Goal: Use online tool/utility: Utilize a website feature to perform a specific function

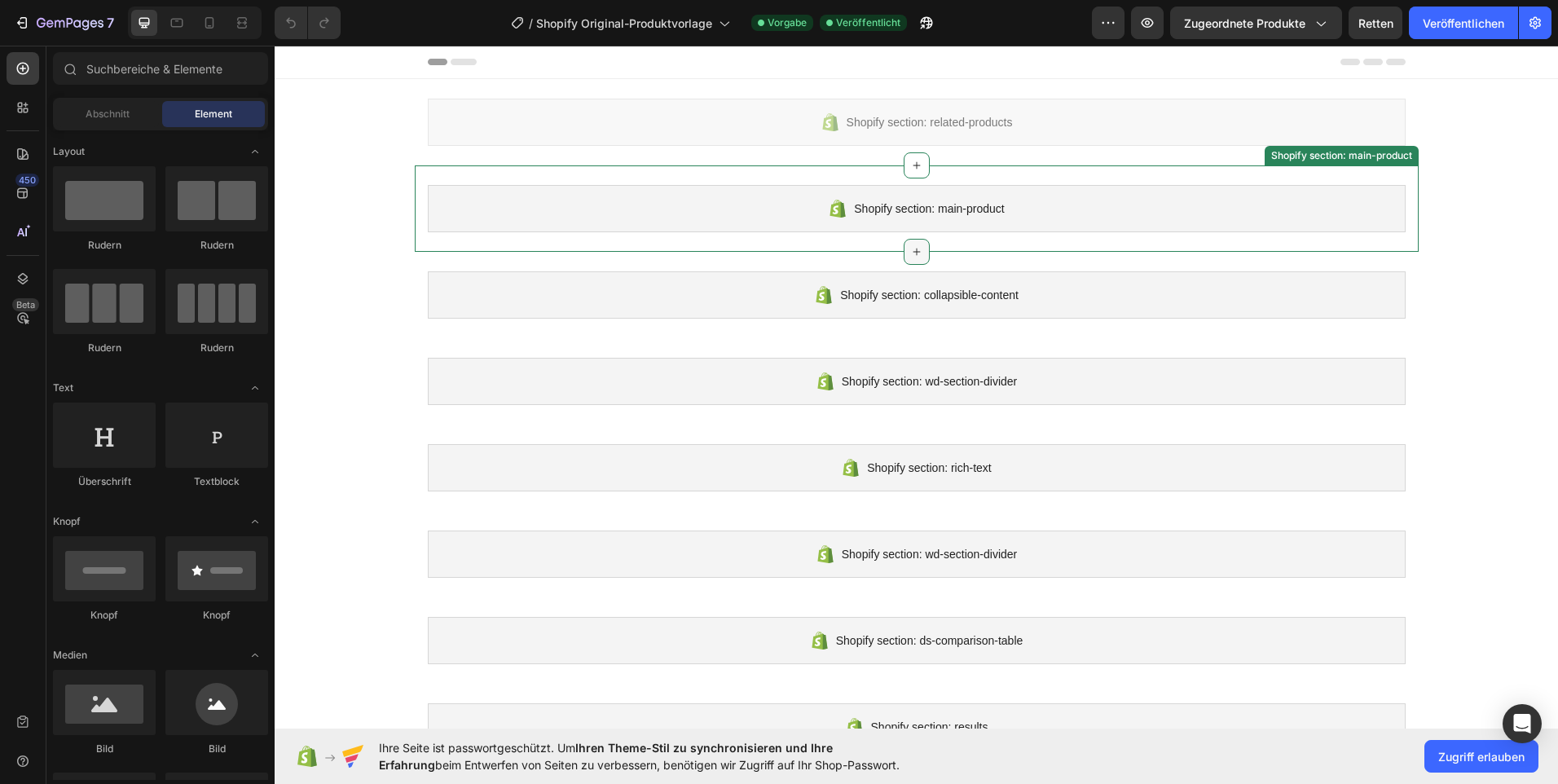
click at [908, 244] on div at bounding box center [917, 251] width 26 height 26
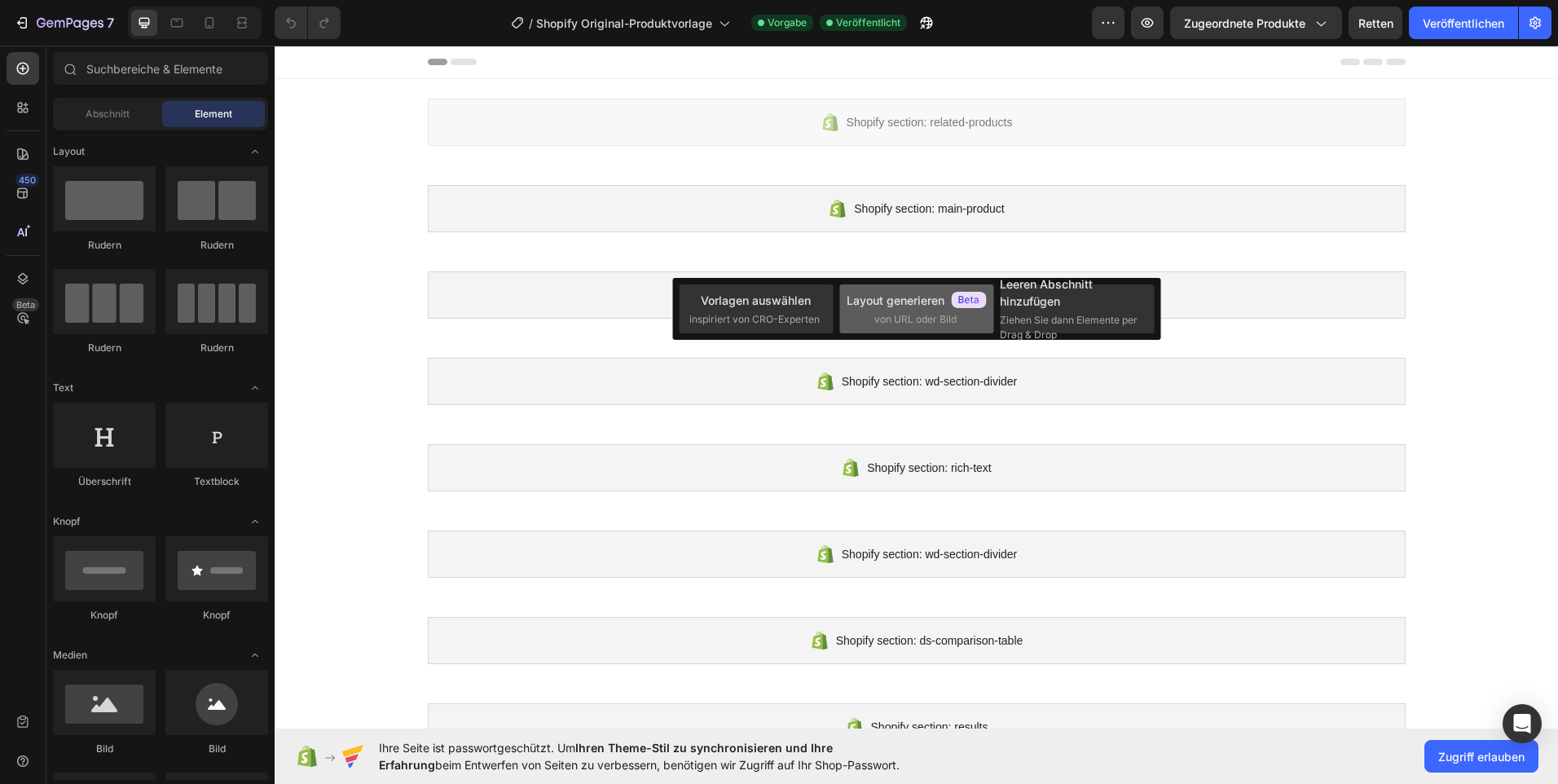
click at [908, 326] on span "von URL oder Bild" at bounding box center [915, 319] width 83 height 15
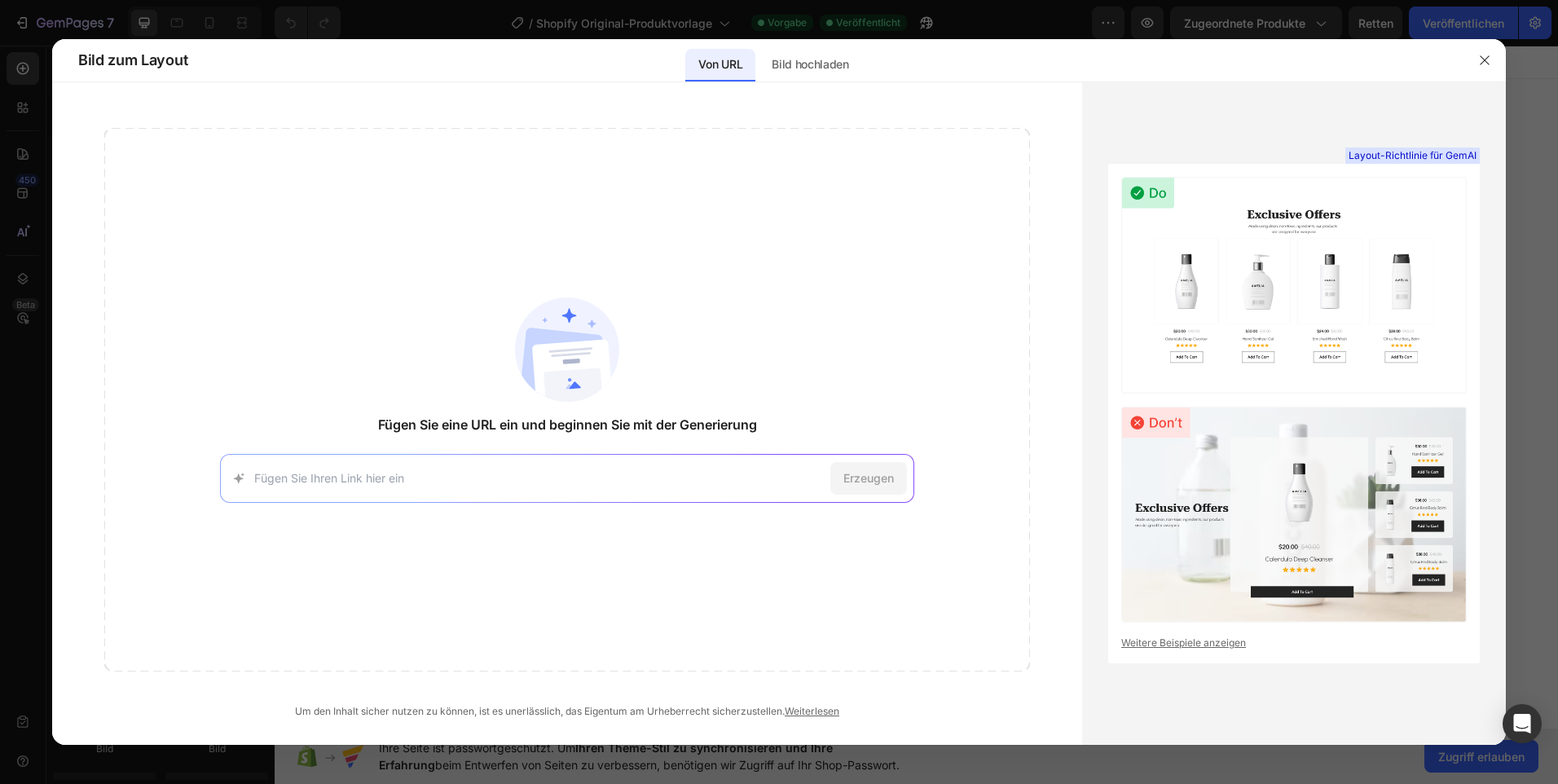
click at [1262, 279] on img at bounding box center [1294, 285] width 346 height 217
click at [794, 66] on p "Bild hochladen" at bounding box center [810, 64] width 77 height 20
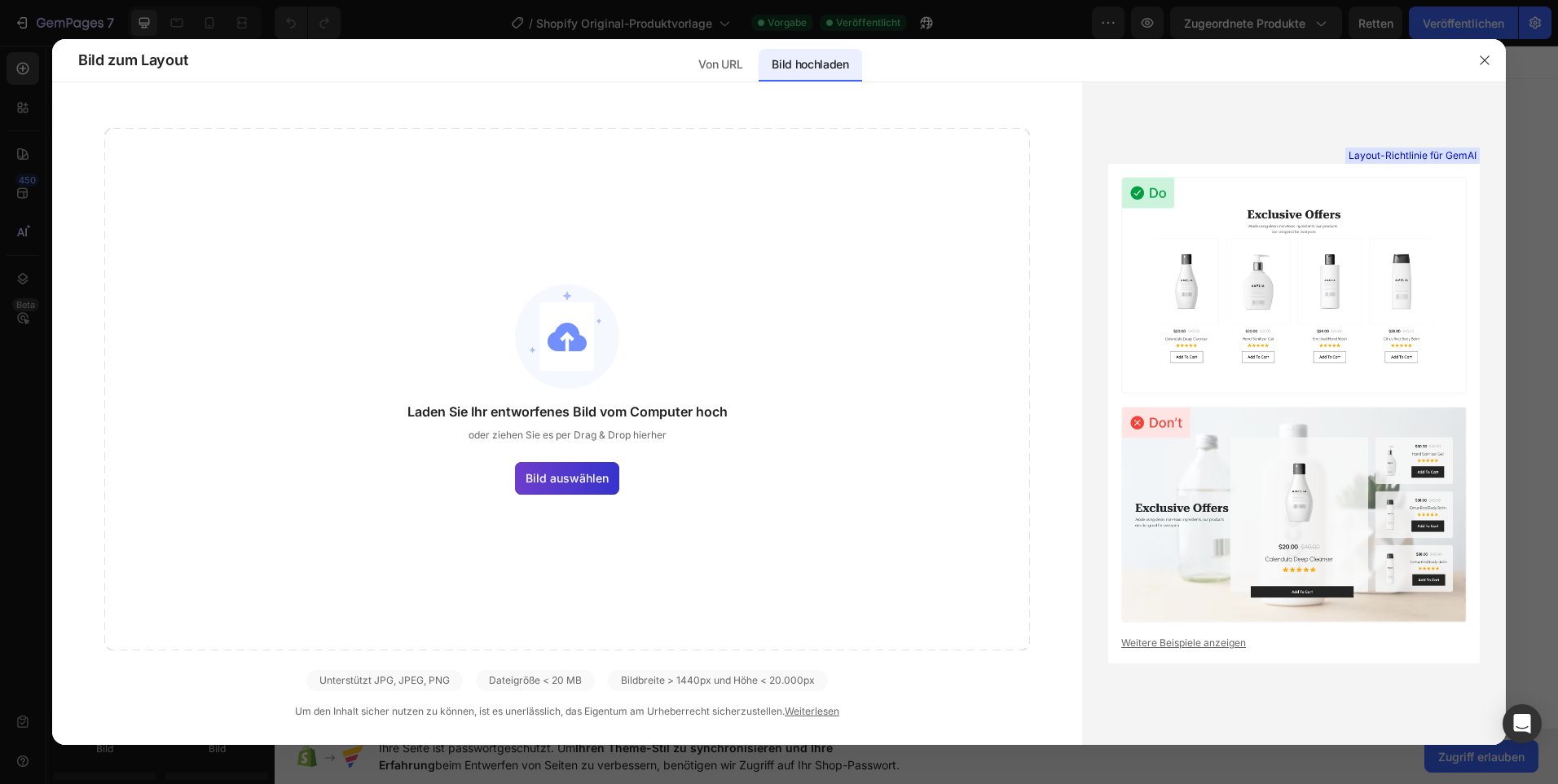
click at [592, 473] on span "Bild auswählen" at bounding box center [567, 477] width 84 height 17
click at [0, 0] on input "Bild auswählen" at bounding box center [0, 0] width 0 height 0
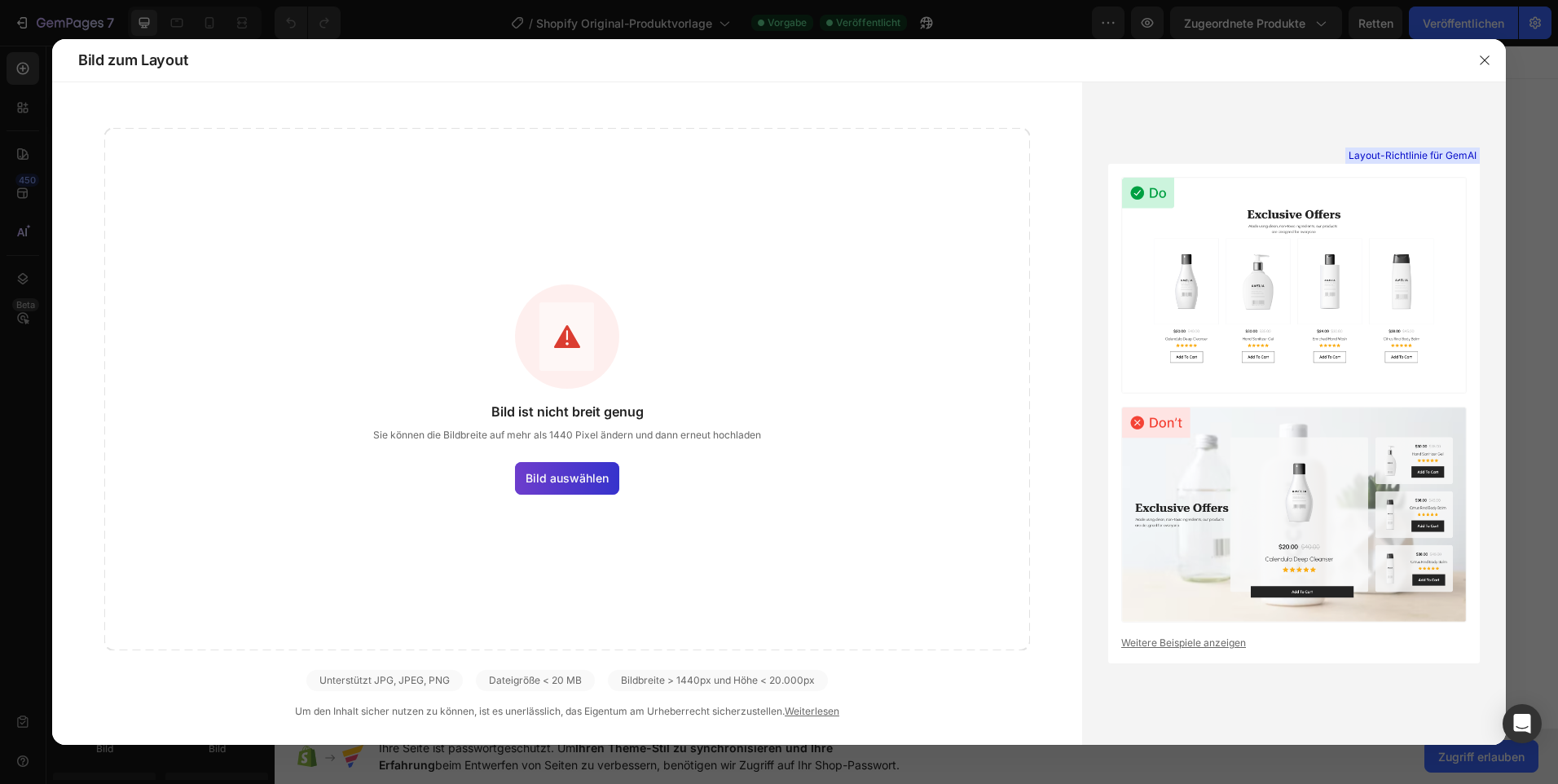
click at [552, 485] on span "Bild auswählen" at bounding box center [567, 477] width 84 height 17
click at [0, 0] on input "Bild auswählen" at bounding box center [0, 0] width 0 height 0
click at [545, 474] on span "Bild auswählen" at bounding box center [567, 477] width 84 height 17
click at [0, 0] on input "Bild auswählen" at bounding box center [0, 0] width 0 height 0
click at [1482, 66] on icon "button" at bounding box center [1484, 60] width 13 height 13
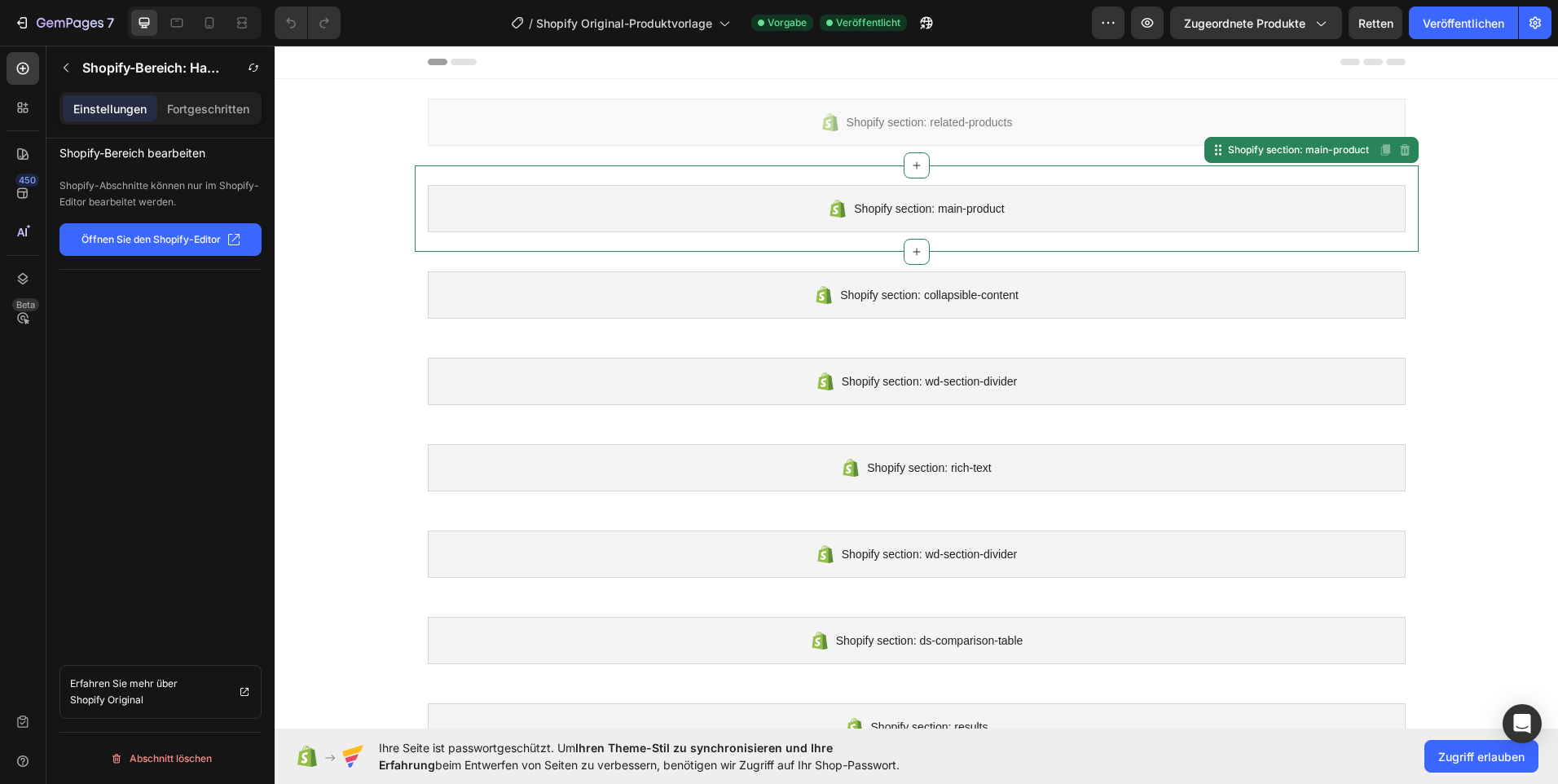
click at [902, 196] on div "Shopify section: main-product" at bounding box center [916, 209] width 978 height 47
click at [904, 242] on div at bounding box center [917, 251] width 26 height 26
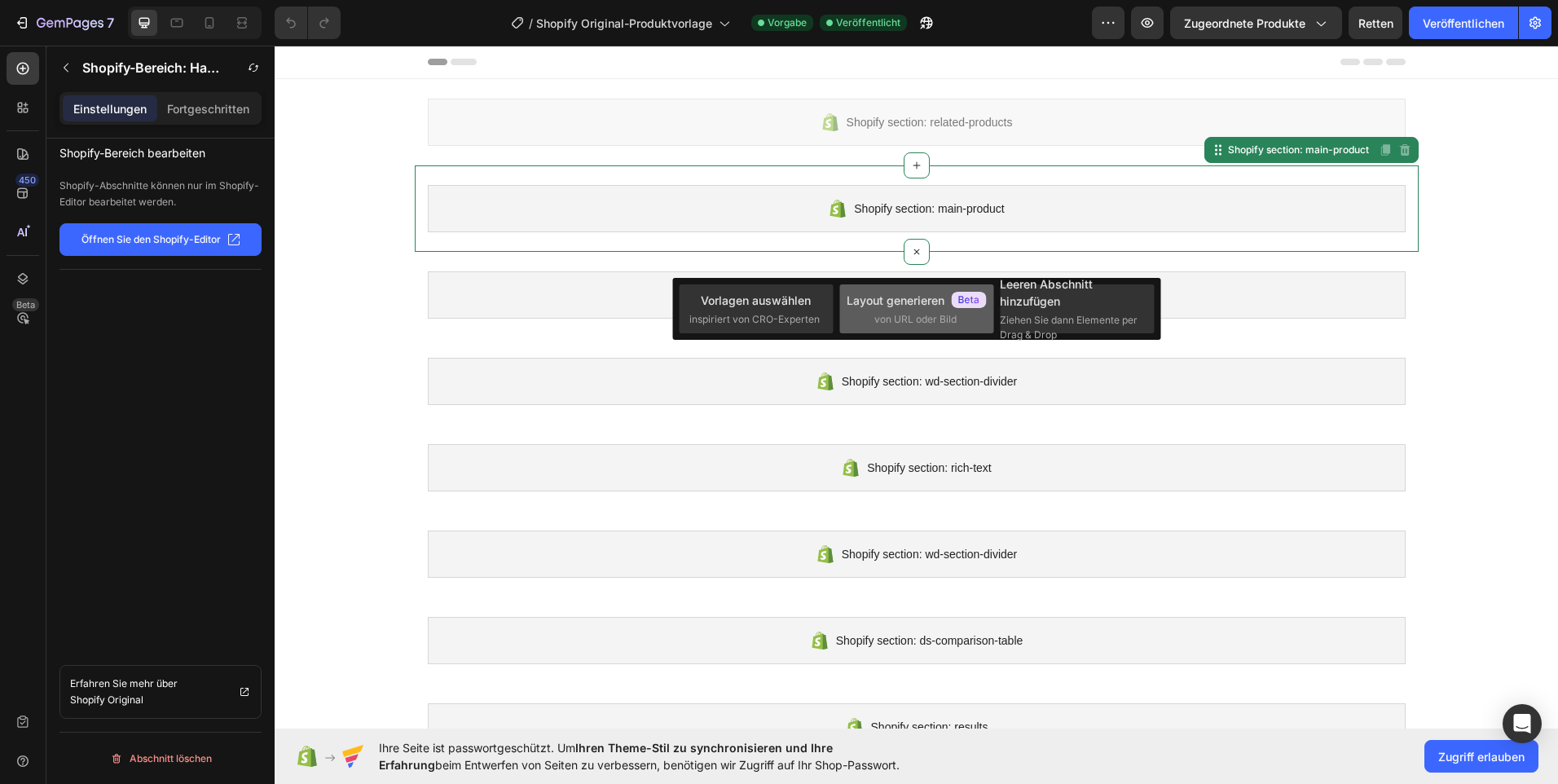
click at [924, 307] on font "Layout generieren" at bounding box center [896, 299] width 98 height 17
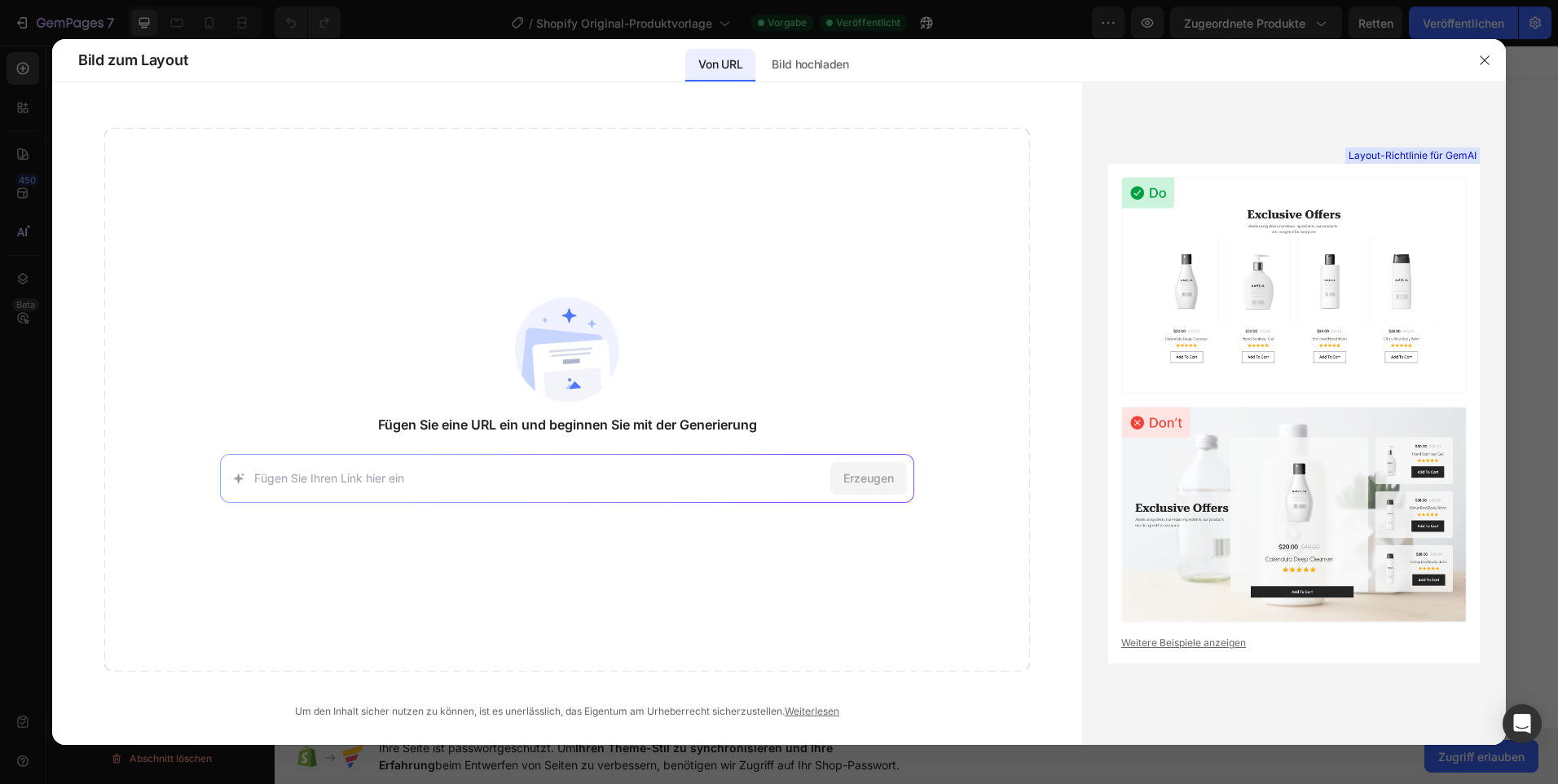
drag, startPoint x: 1187, startPoint y: 242, endPoint x: 1008, endPoint y: 250, distance: 179.2
click at [1179, 245] on img at bounding box center [1294, 285] width 346 height 217
click at [821, 58] on p "Bild hochladen" at bounding box center [810, 64] width 77 height 20
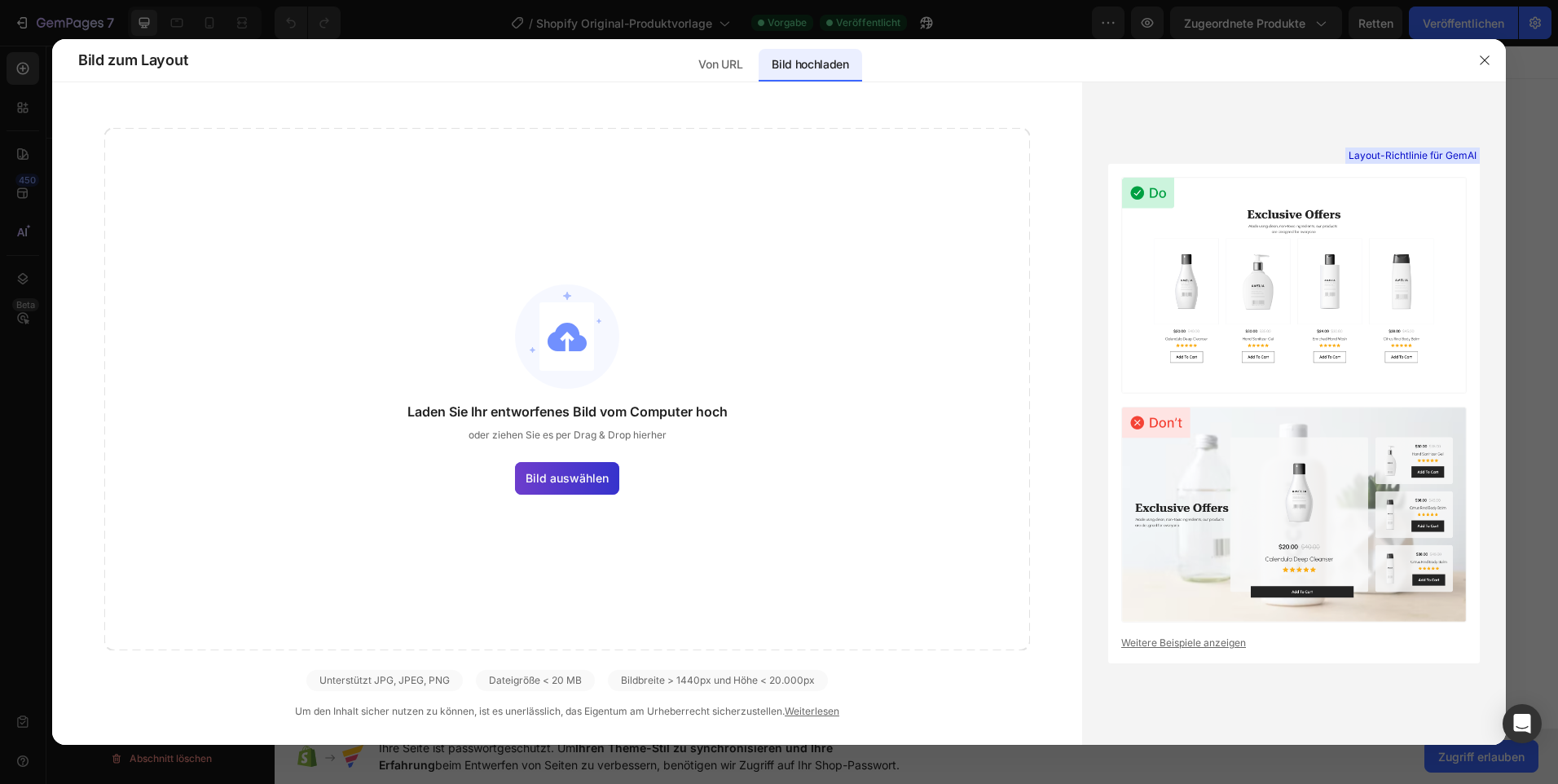
click at [577, 480] on span "Bild auswählen" at bounding box center [567, 477] width 84 height 17
click at [0, 0] on input "Bild auswählen" at bounding box center [0, 0] width 0 height 0
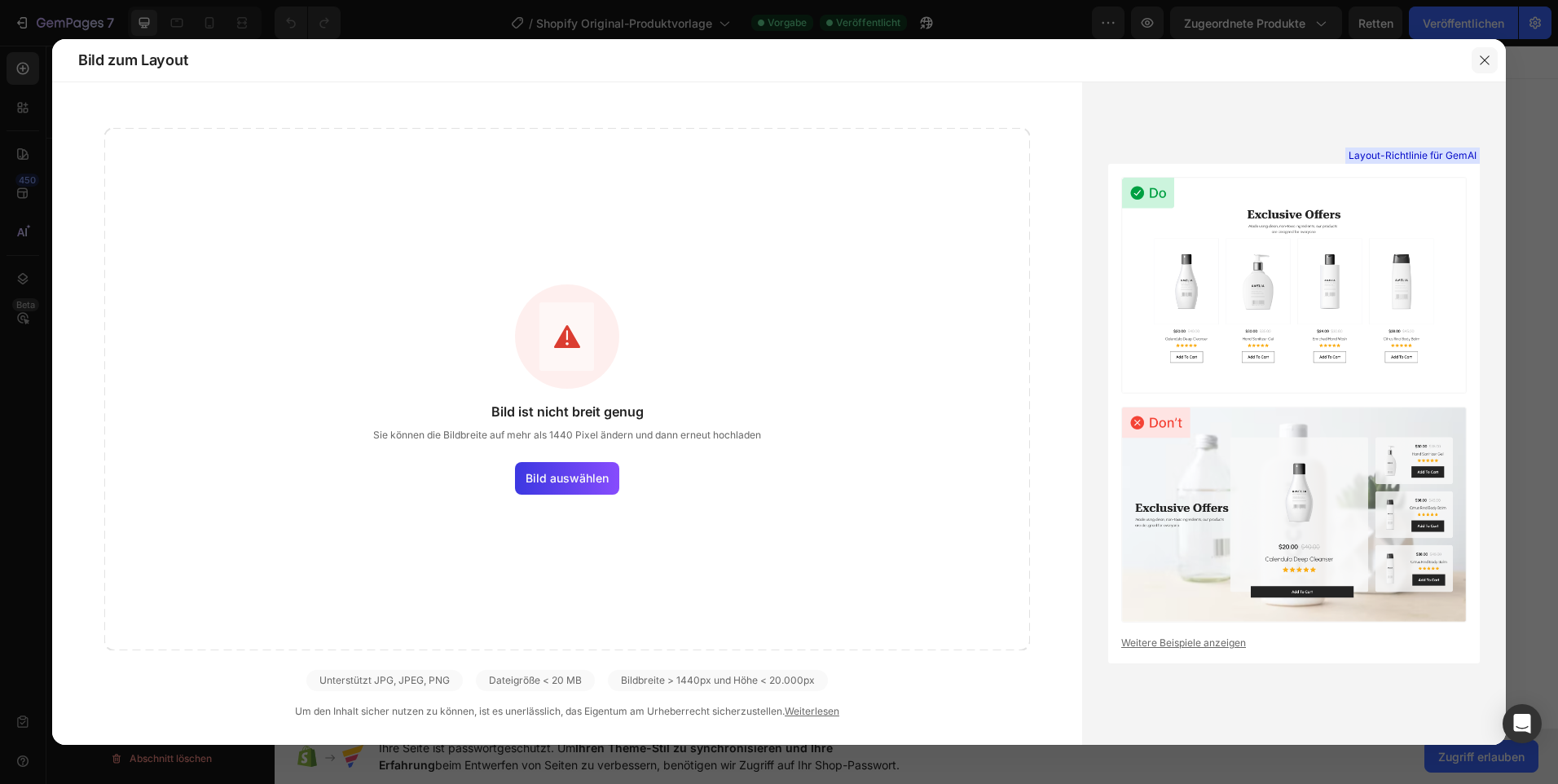
click at [1485, 60] on icon "button" at bounding box center [1484, 60] width 13 height 13
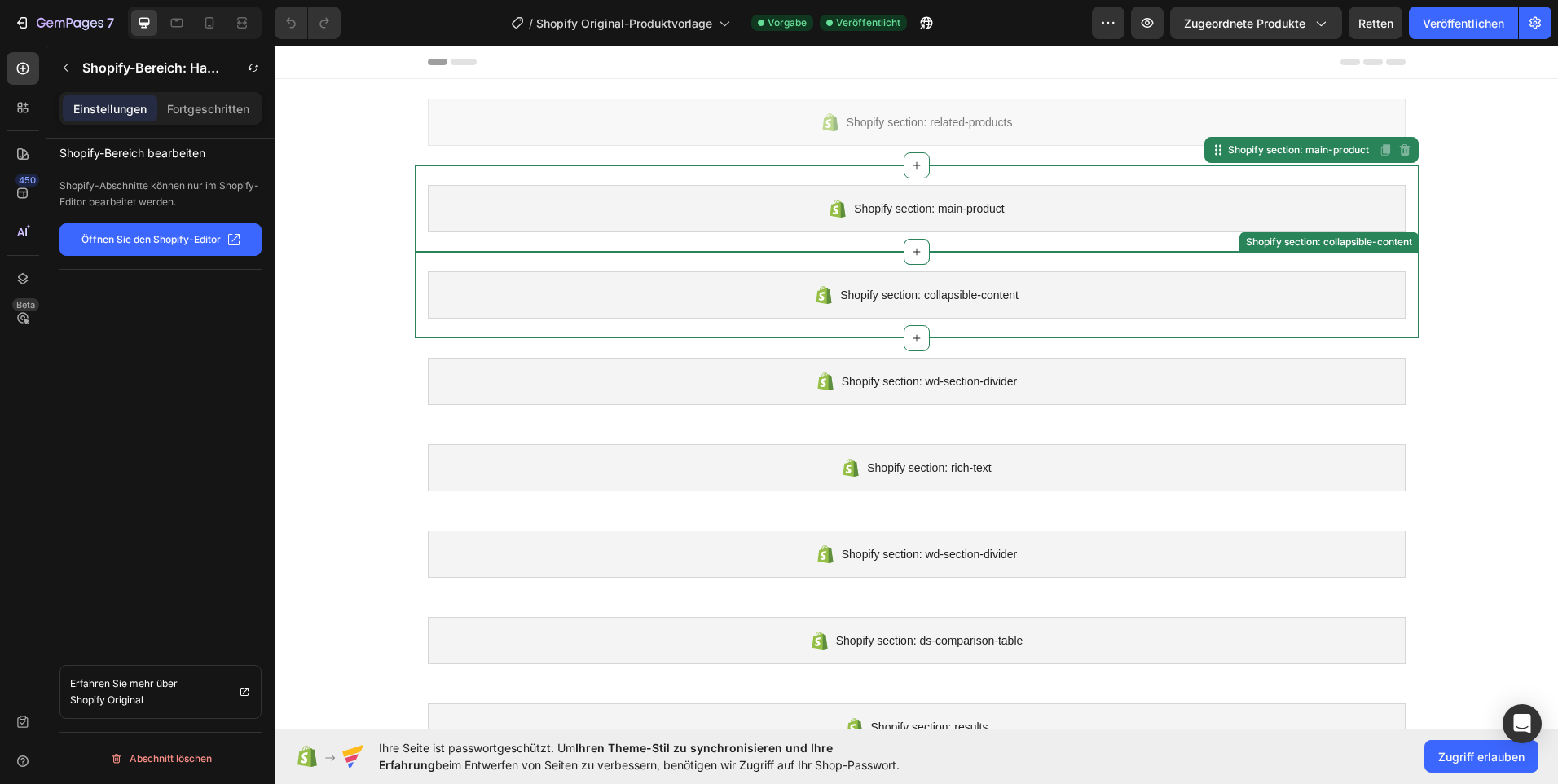
click at [923, 299] on span "Shopify section: collapsible-content" at bounding box center [930, 295] width 179 height 20
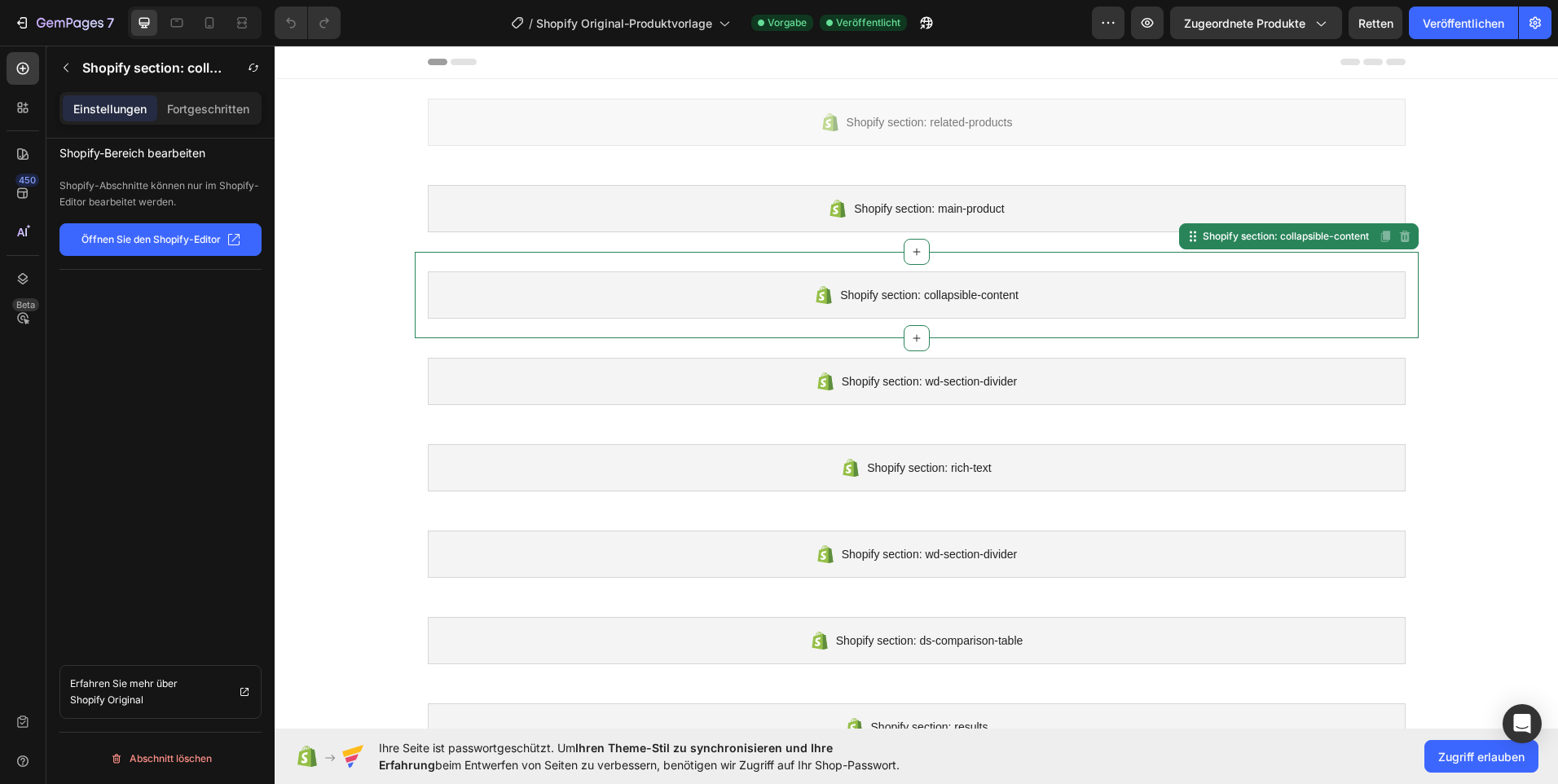
click at [923, 299] on span "Shopify section: collapsible-content" at bounding box center [930, 295] width 179 height 20
click at [916, 328] on div at bounding box center [917, 338] width 26 height 26
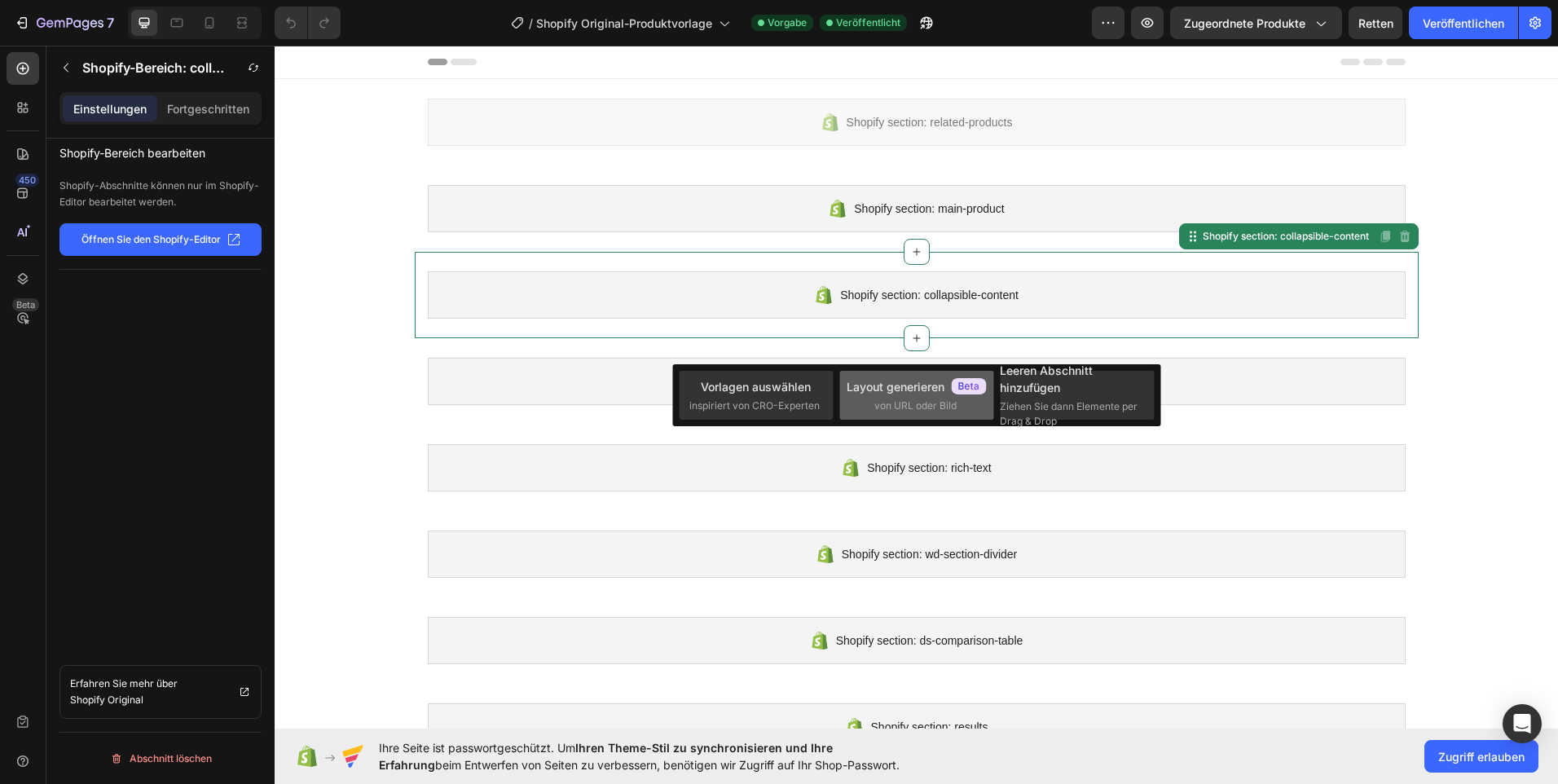
click at [919, 378] on font "Layout generieren" at bounding box center [896, 387] width 98 height 17
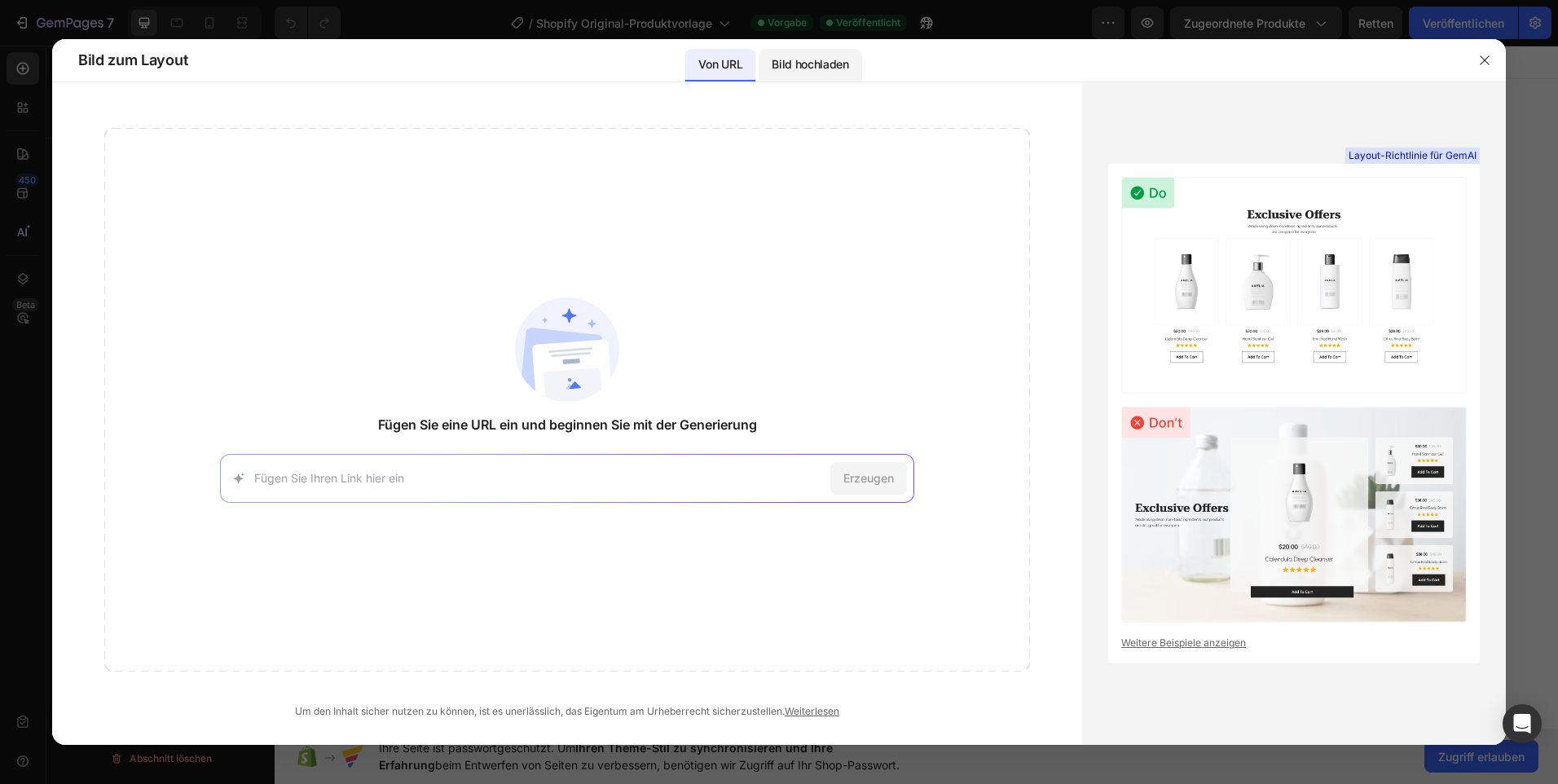
click at [817, 61] on p "Bild hochladen" at bounding box center [810, 64] width 77 height 20
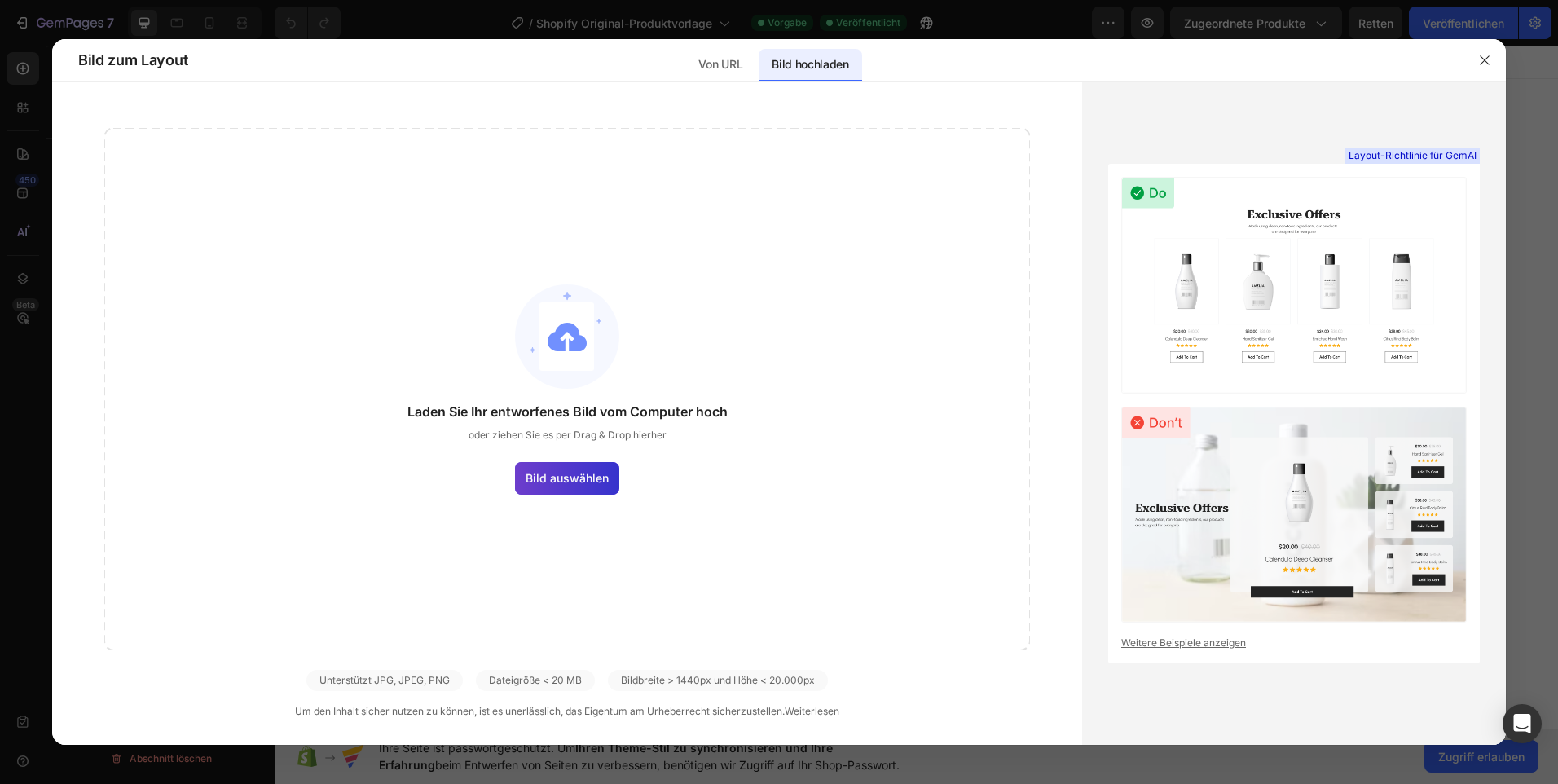
click at [569, 474] on span "Bild auswählen" at bounding box center [567, 477] width 84 height 17
click at [0, 0] on input "Bild auswählen" at bounding box center [0, 0] width 0 height 0
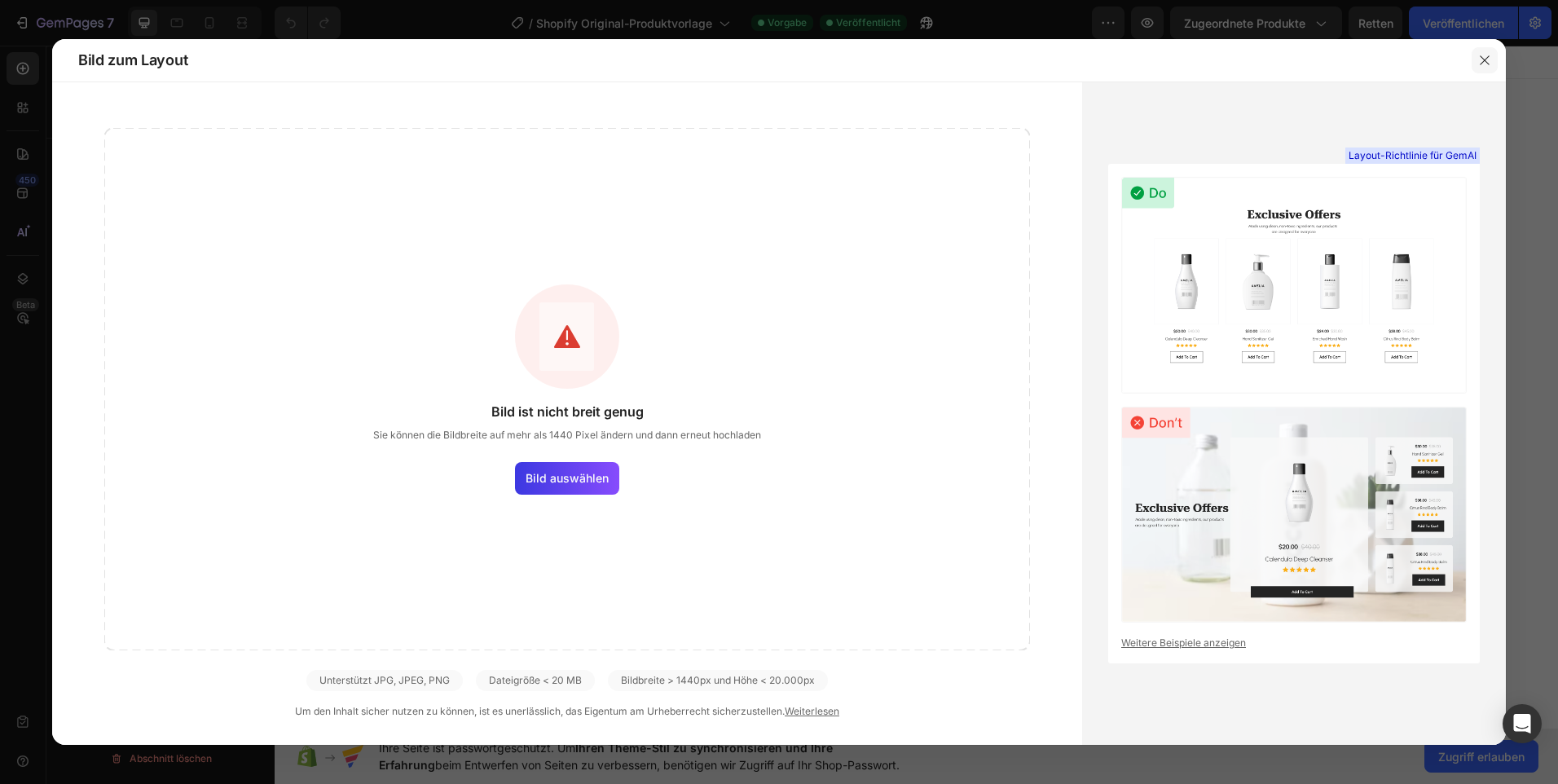
click at [1491, 62] on icon "button" at bounding box center [1484, 60] width 13 height 13
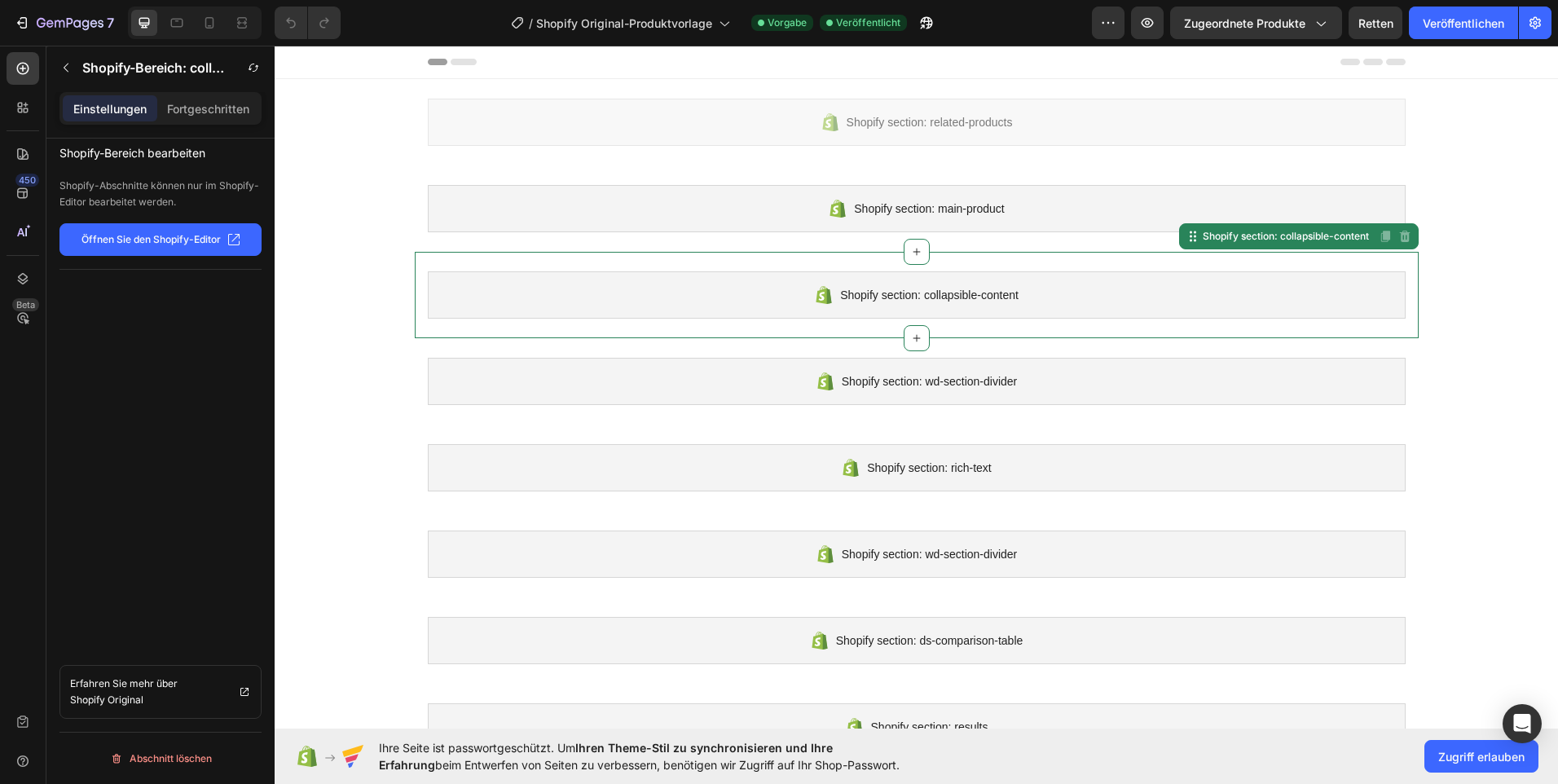
click at [163, 235] on p "Öffnen Sie den Shopify-Editor" at bounding box center [152, 240] width 140 height 15
